Goal: Browse casually

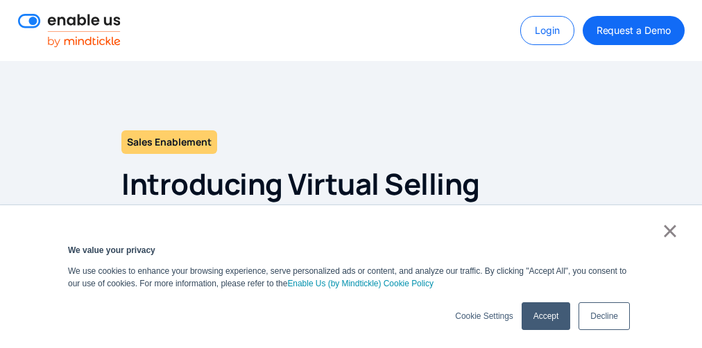
click at [351, 276] on p "We use cookies to enhance your browsing experience, serve personalized ads or c…" at bounding box center [351, 277] width 566 height 25
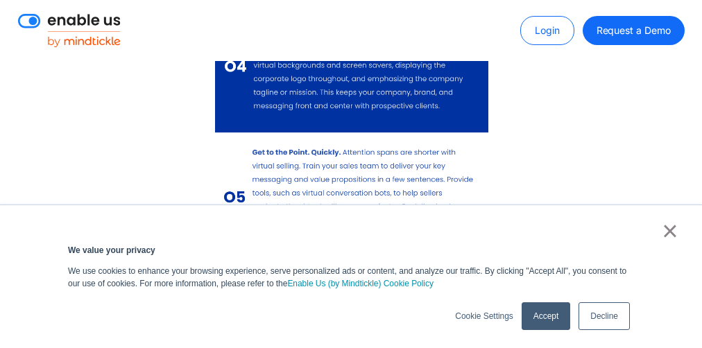
click at [351, 276] on p "We use cookies to enhance your browsing experience, serve personalized ads or c…" at bounding box center [351, 277] width 566 height 25
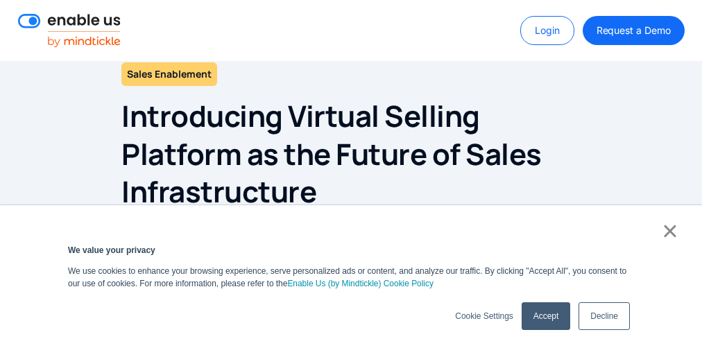
click at [351, 276] on p "We use cookies to enhance your browsing experience, serve personalized ads or c…" at bounding box center [351, 277] width 566 height 25
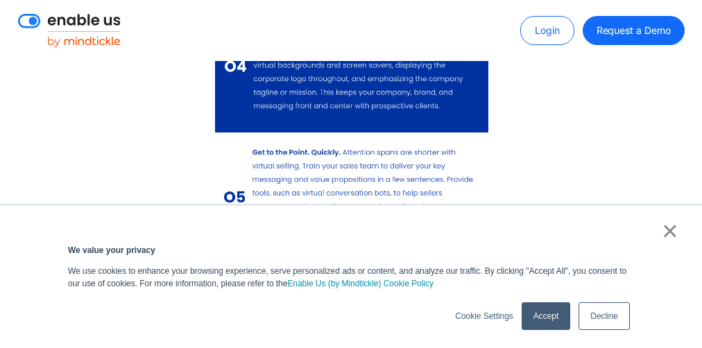
click at [351, 276] on p "We use cookies to enhance your browsing experience, serve personalized ads or c…" at bounding box center [351, 277] width 566 height 25
